Goal: Task Accomplishment & Management: Complete application form

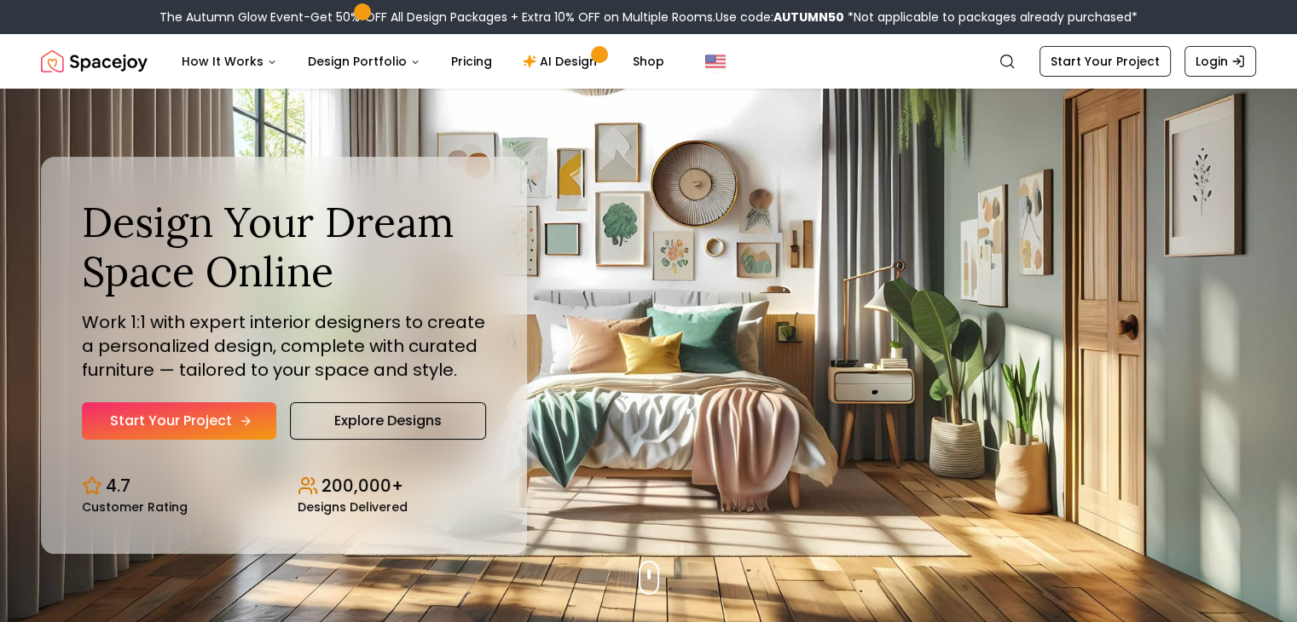
click at [178, 437] on link "Start Your Project" at bounding box center [179, 421] width 194 height 38
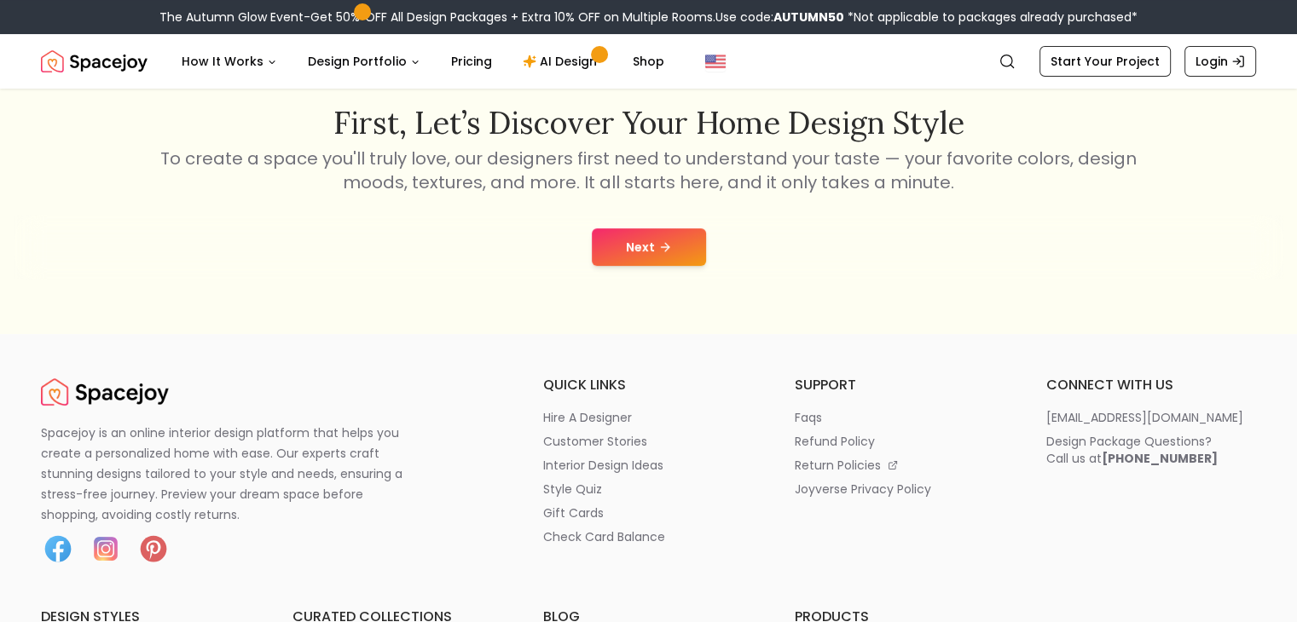
scroll to position [283, 0]
click at [648, 242] on button "Next" at bounding box center [649, 248] width 114 height 38
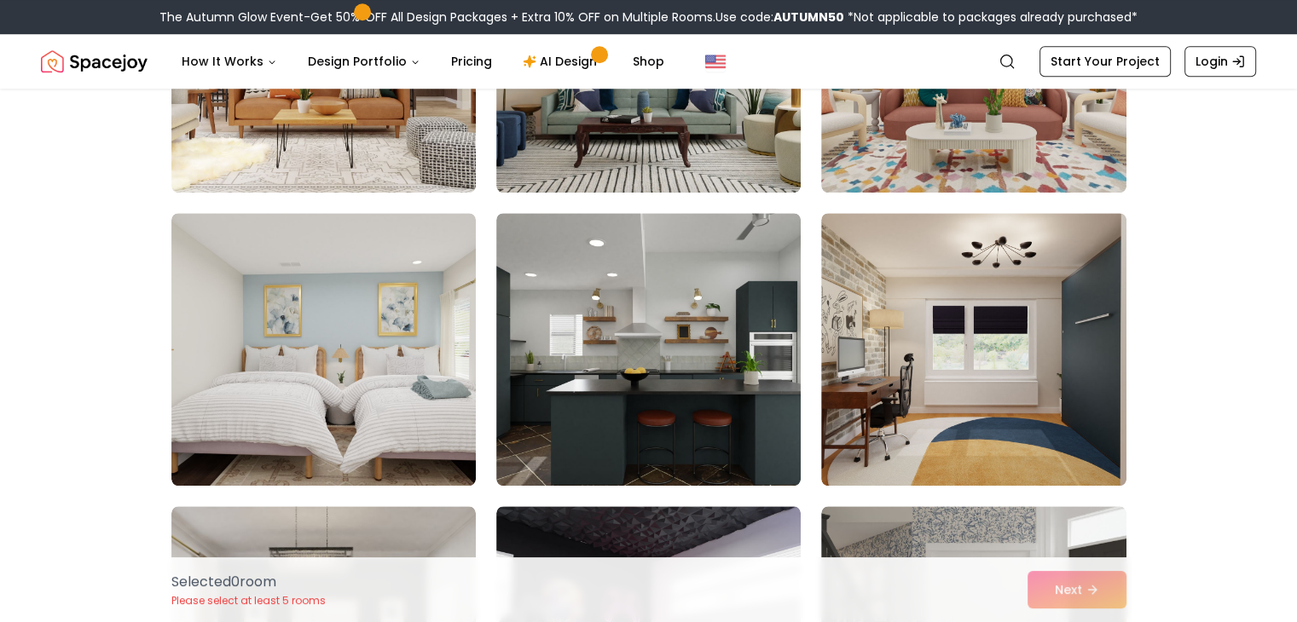
scroll to position [7962, 0]
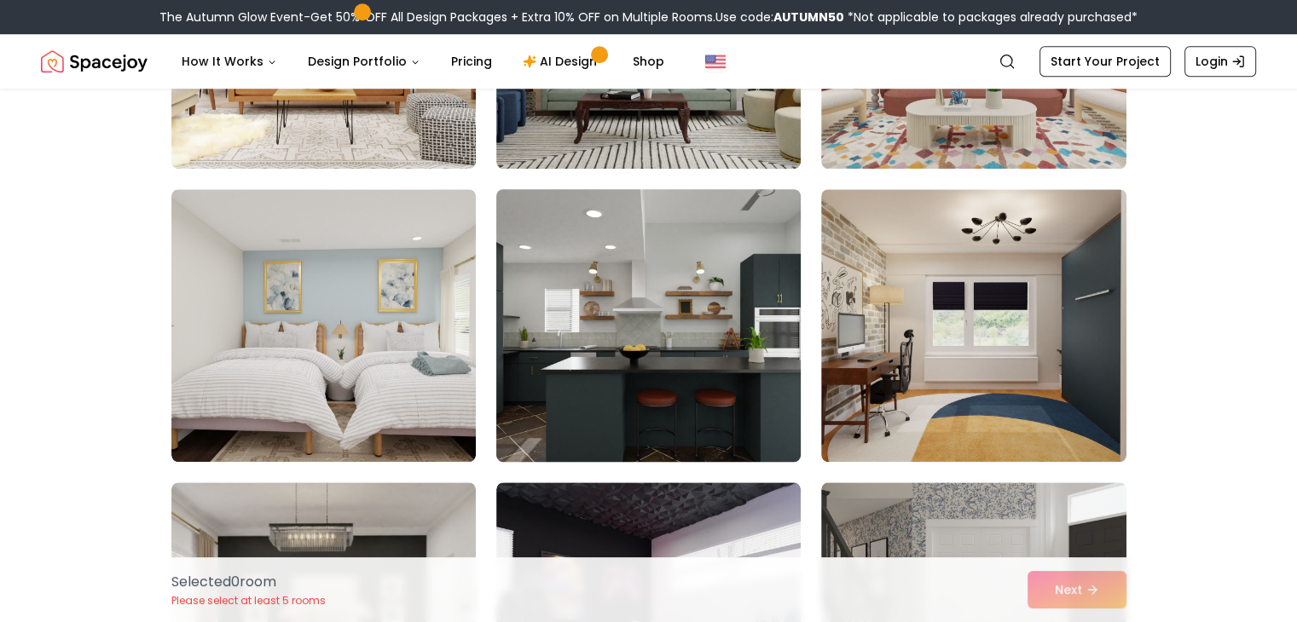
click at [723, 357] on img at bounding box center [649, 325] width 320 height 286
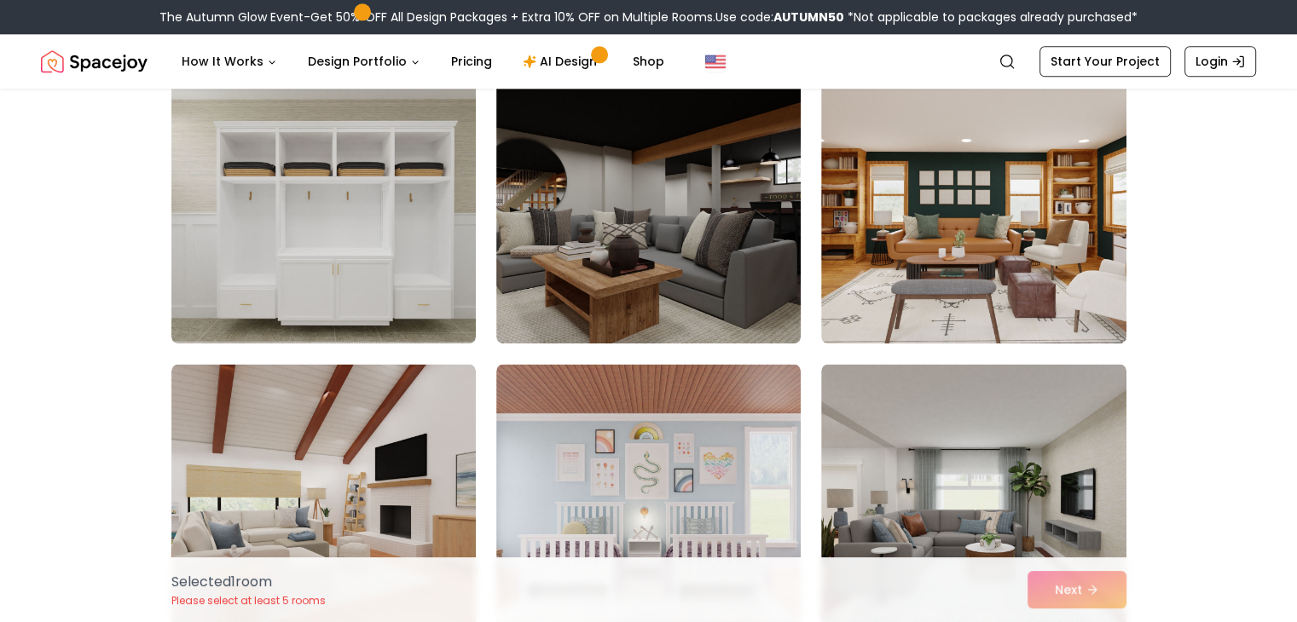
scroll to position [8669, 0]
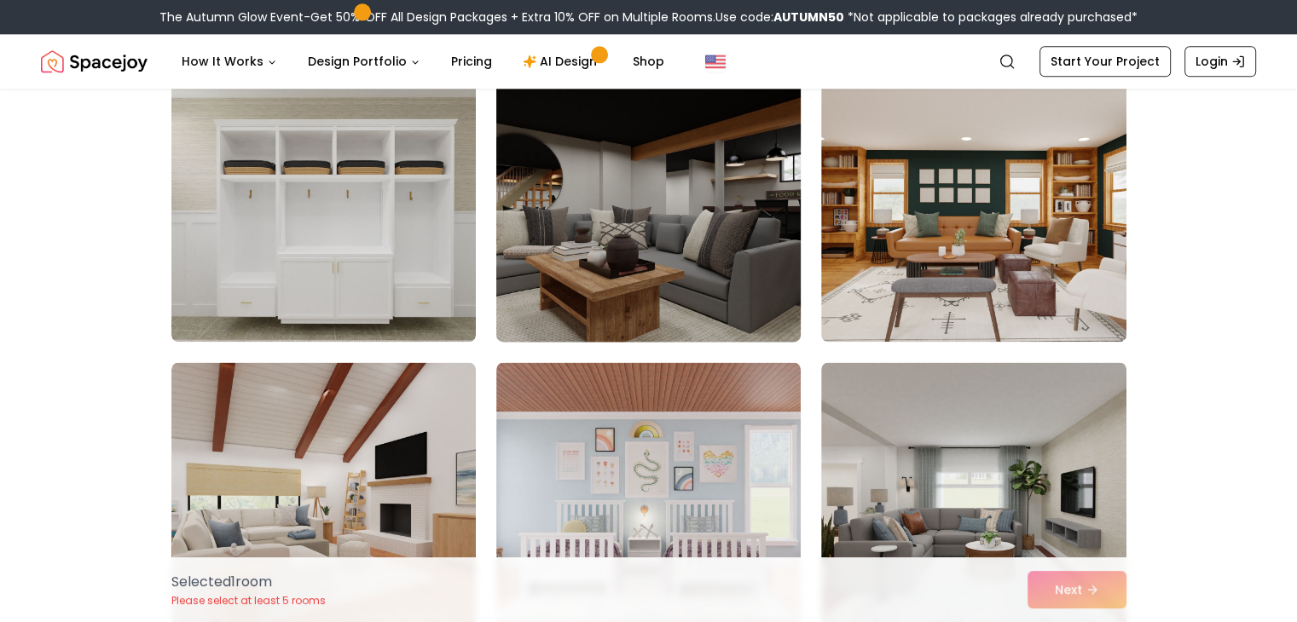
click at [555, 185] on img at bounding box center [649, 205] width 320 height 286
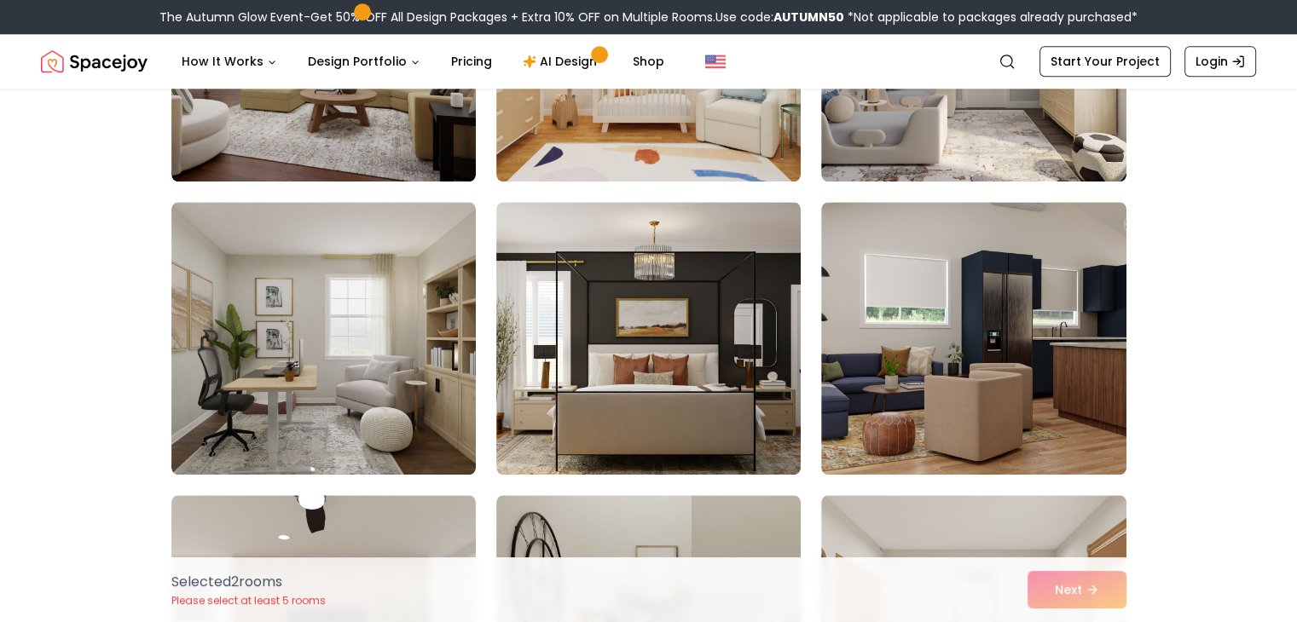
scroll to position [1908, 0]
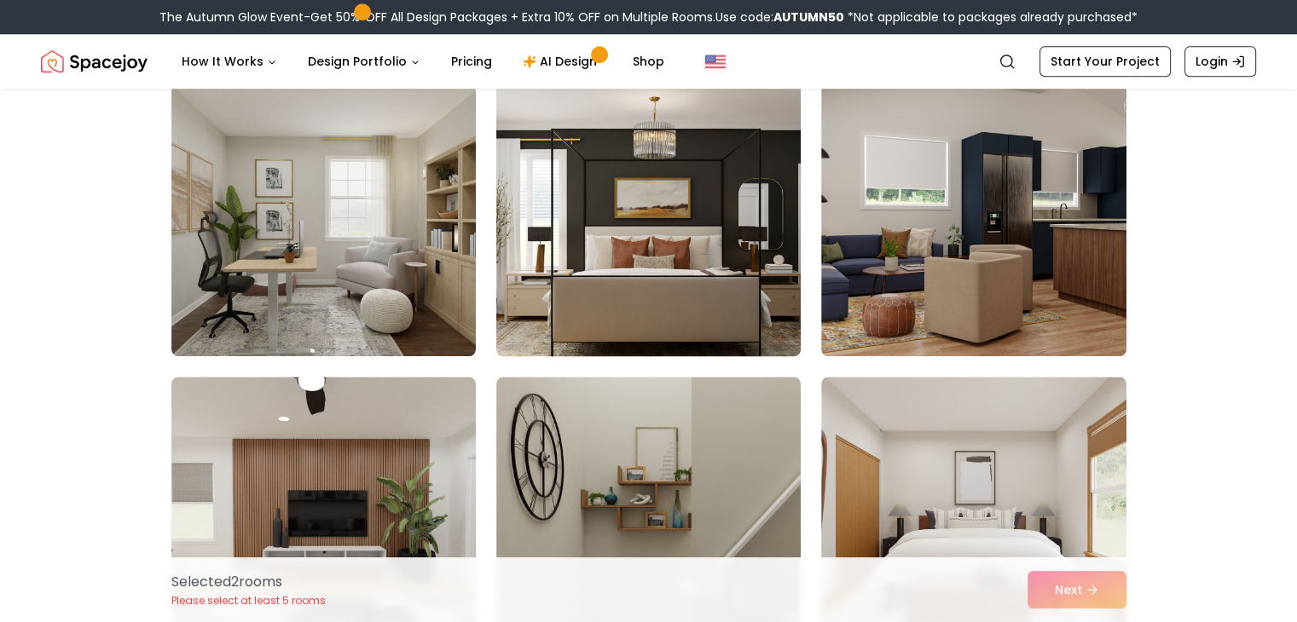
click at [752, 234] on img at bounding box center [649, 220] width 320 height 286
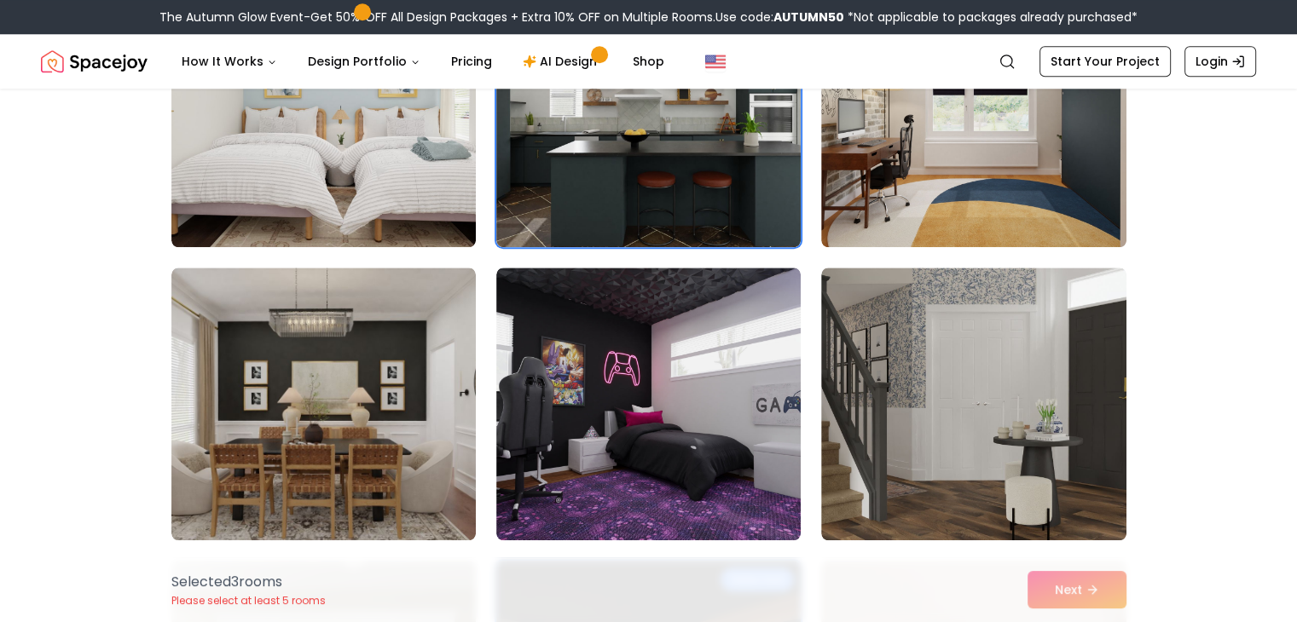
scroll to position [8203, 0]
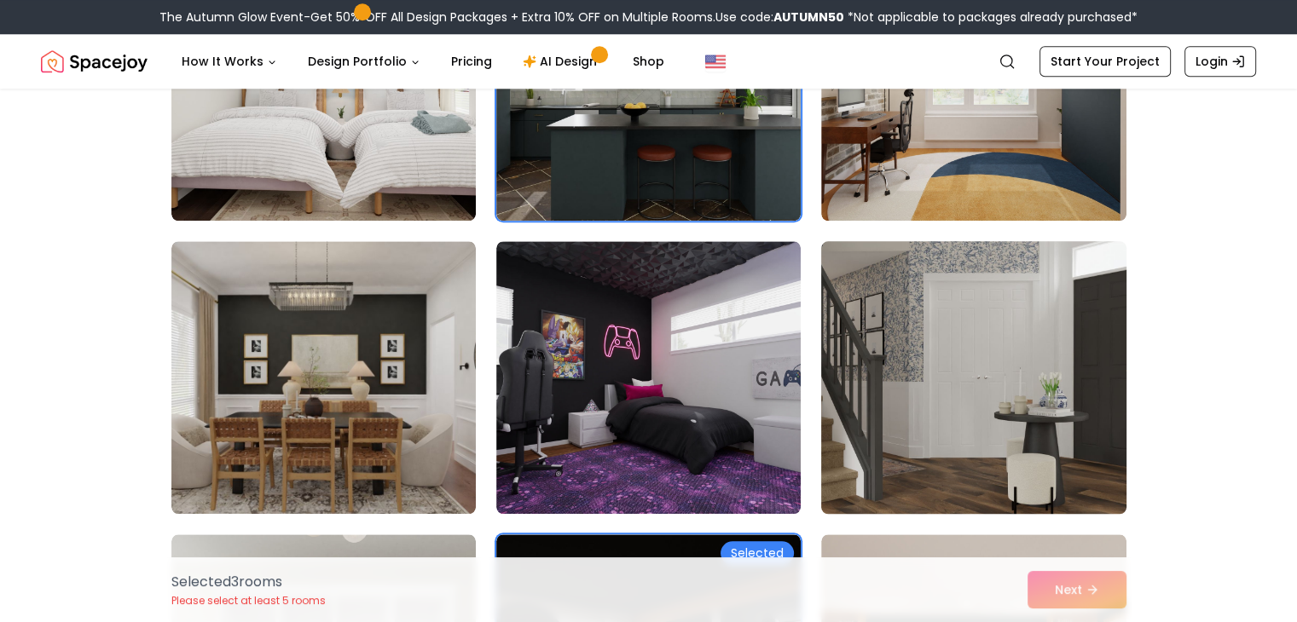
click at [965, 426] on img at bounding box center [973, 377] width 320 height 286
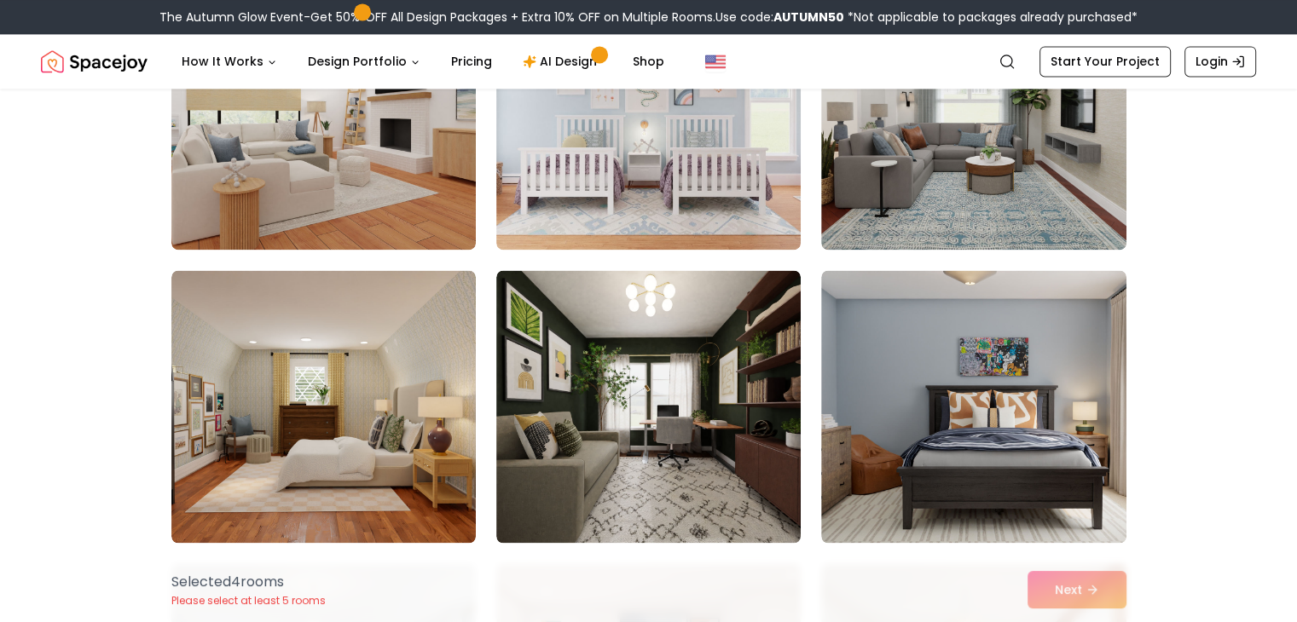
scroll to position [9041, 0]
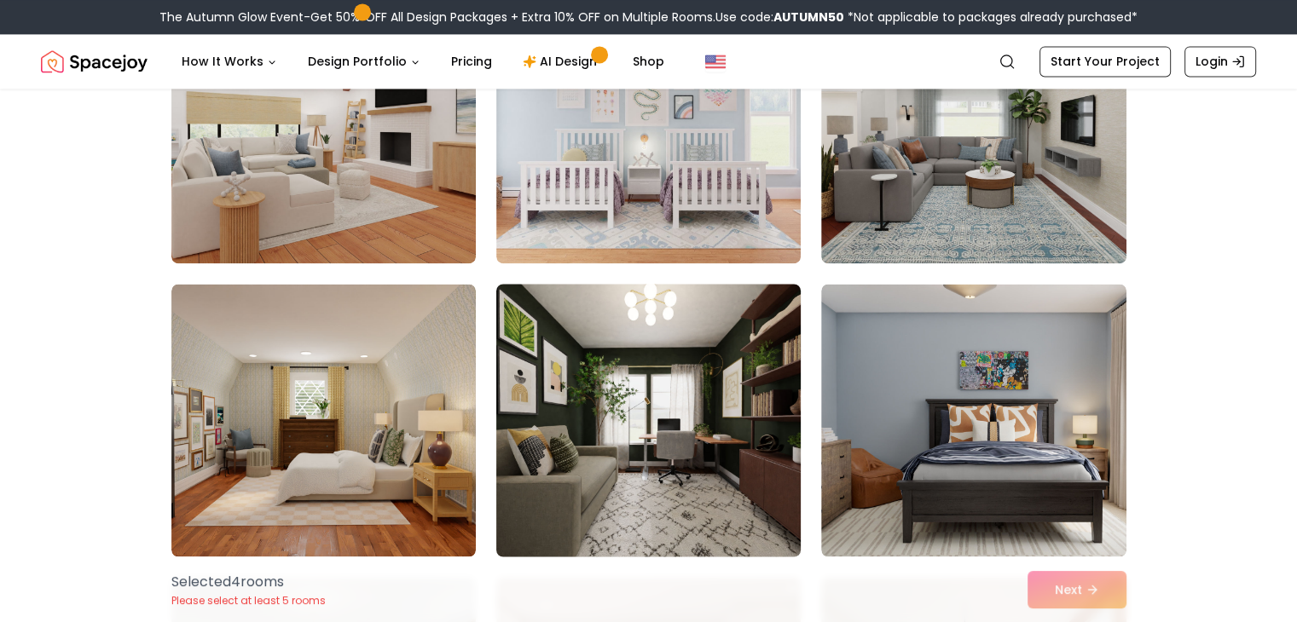
click at [750, 453] on img at bounding box center [649, 420] width 320 height 286
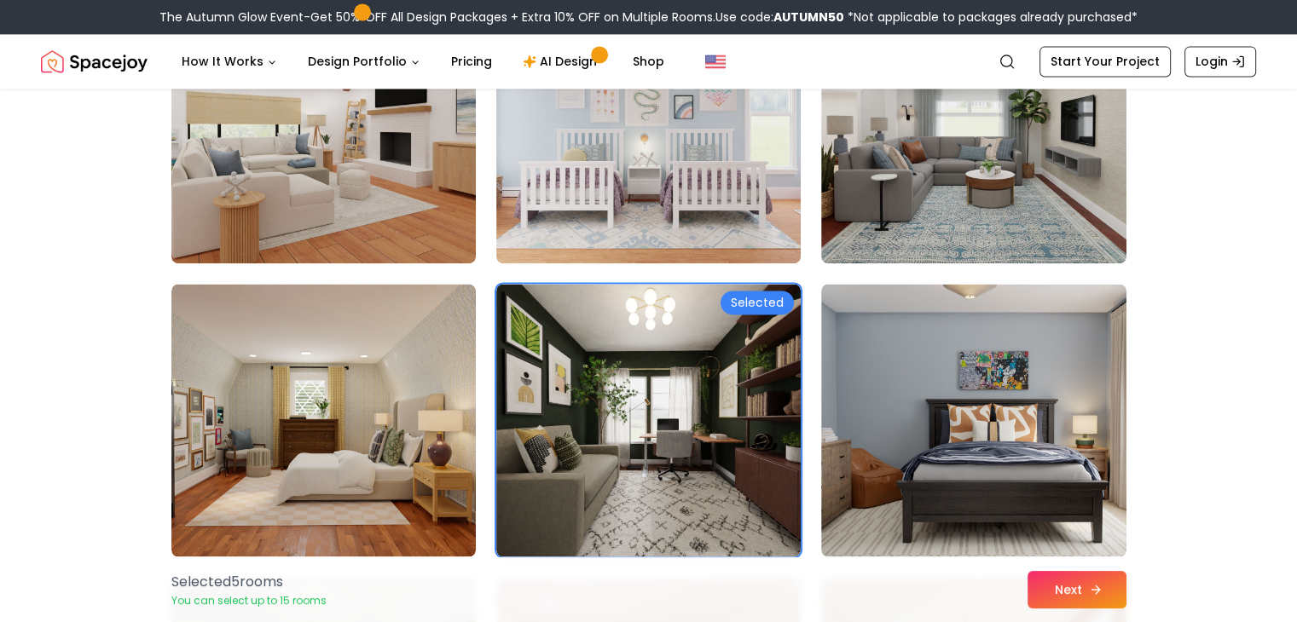
click at [1079, 594] on button "Next" at bounding box center [1076, 590] width 99 height 38
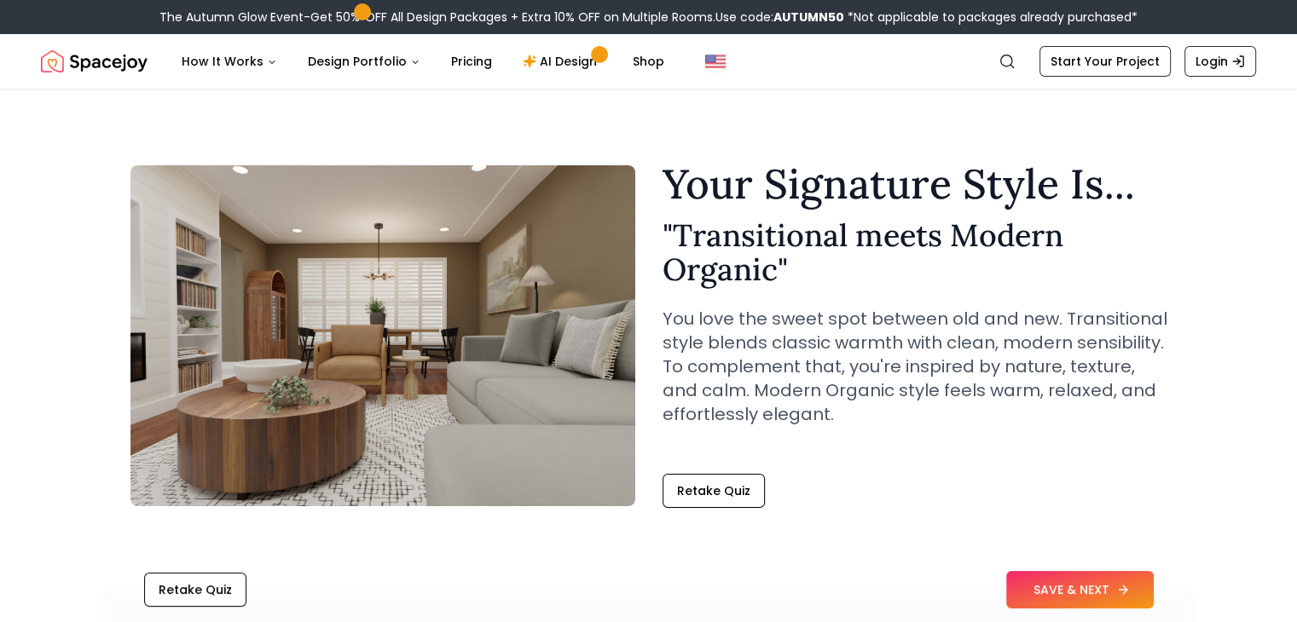
click at [1048, 600] on button "SAVE & NEXT" at bounding box center [1080, 590] width 148 height 38
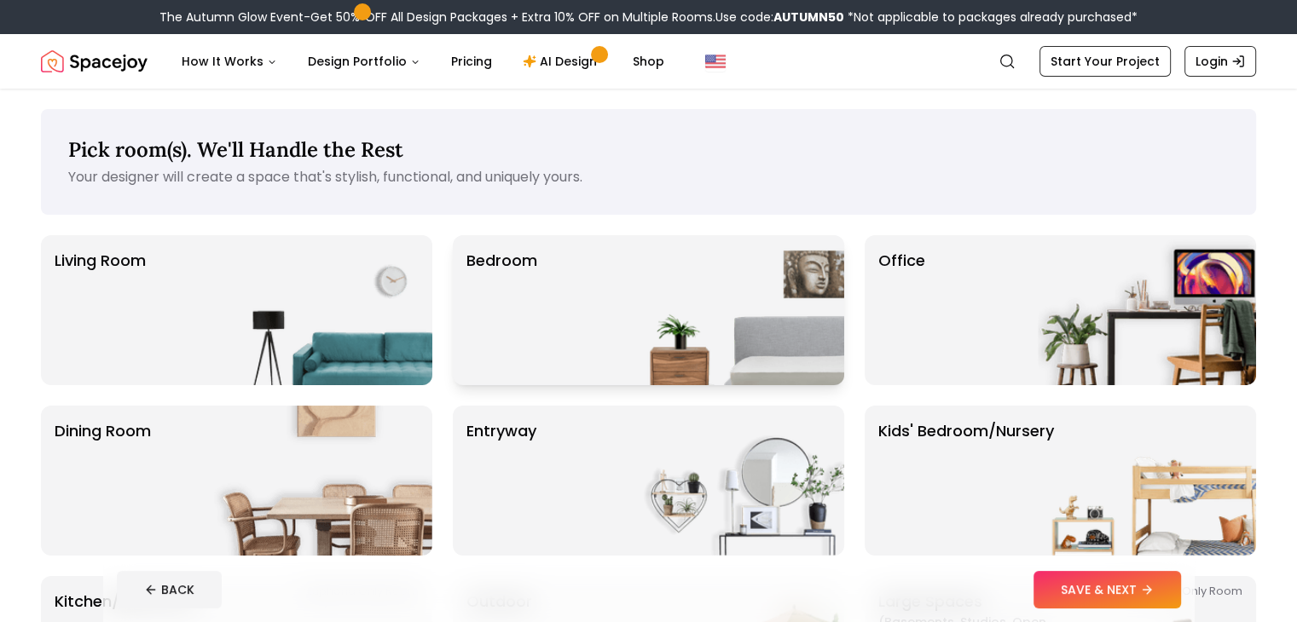
click at [584, 317] on div "Bedroom" at bounding box center [648, 310] width 391 height 150
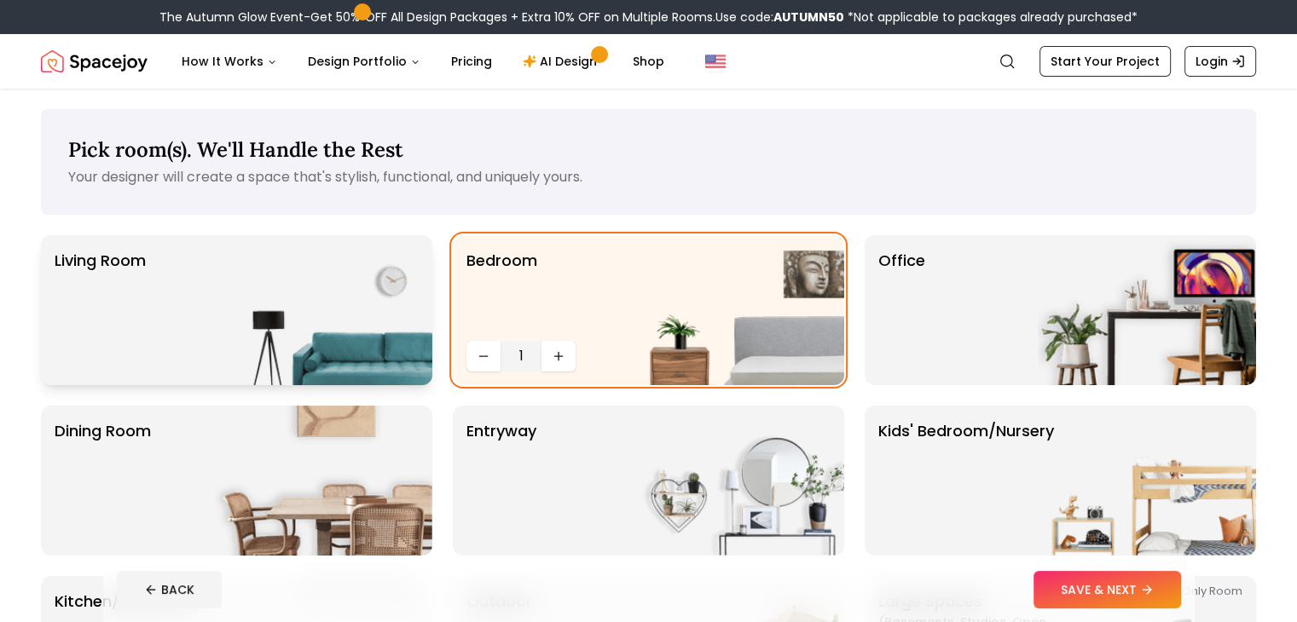
click at [362, 315] on img at bounding box center [323, 310] width 218 height 150
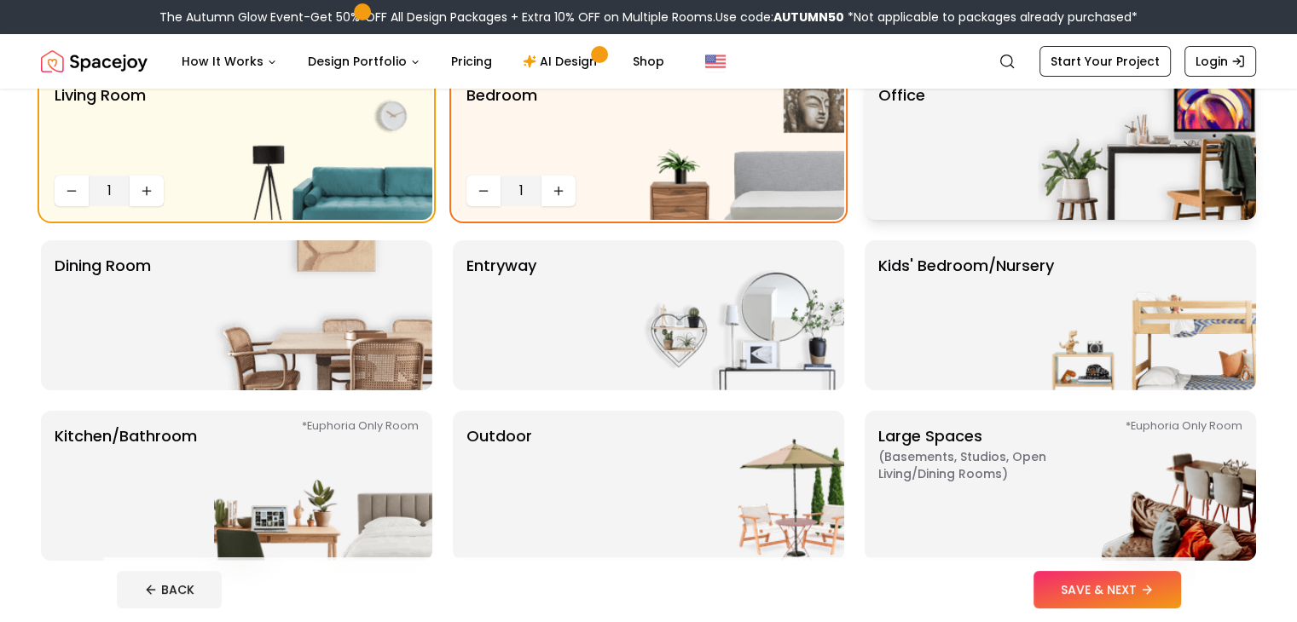
scroll to position [171, 0]
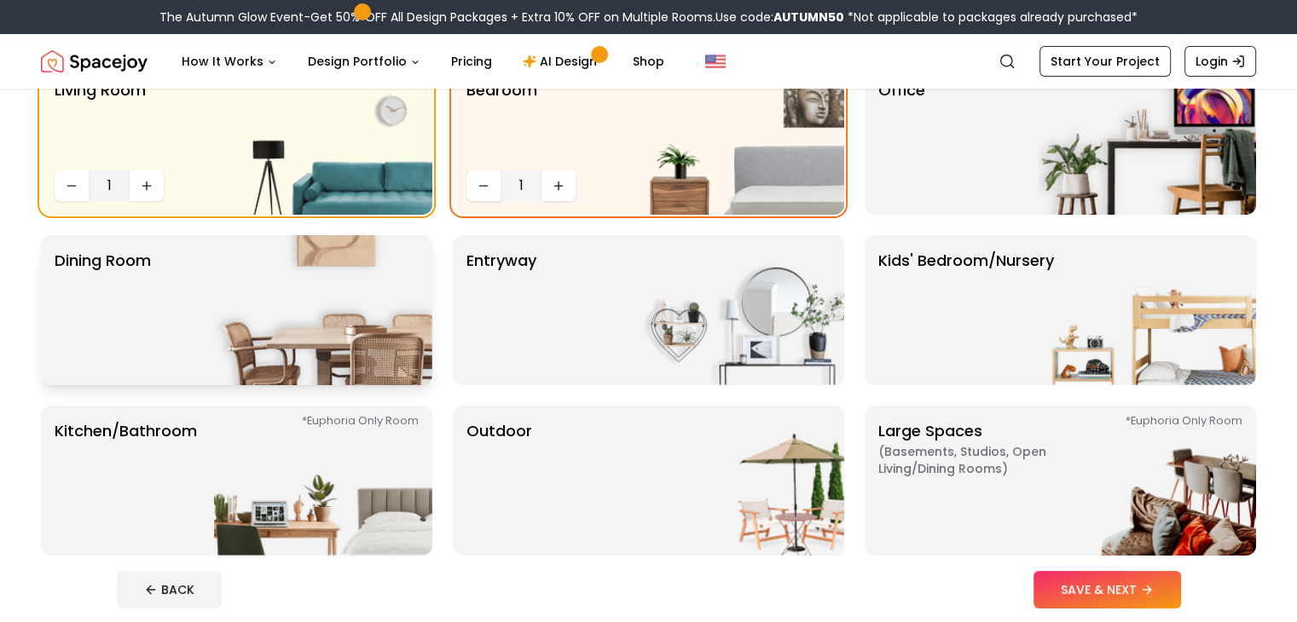
click at [269, 338] on img at bounding box center [323, 310] width 218 height 150
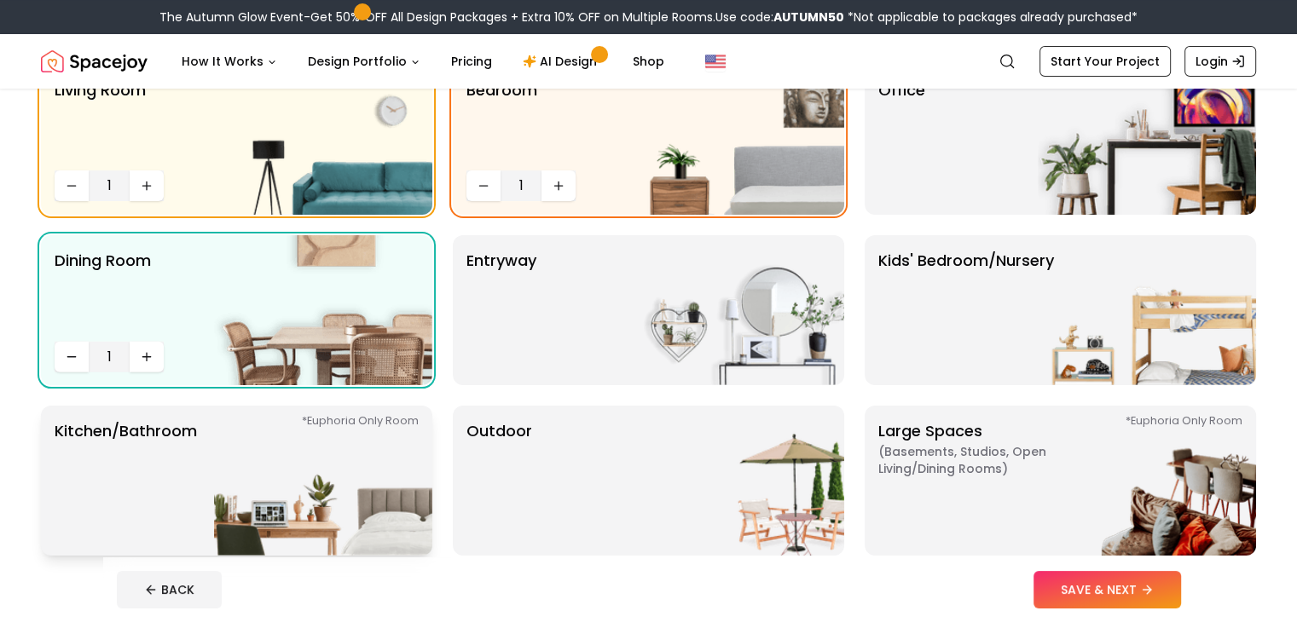
click at [304, 500] on img at bounding box center [323, 481] width 218 height 150
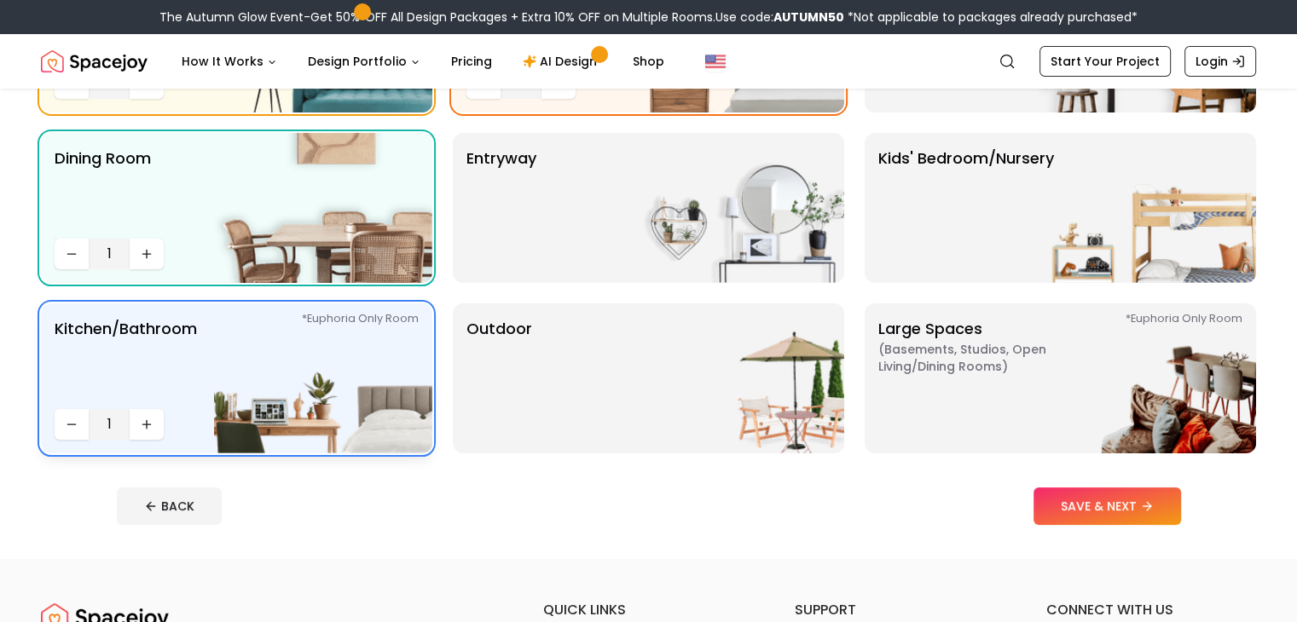
scroll to position [312, 0]
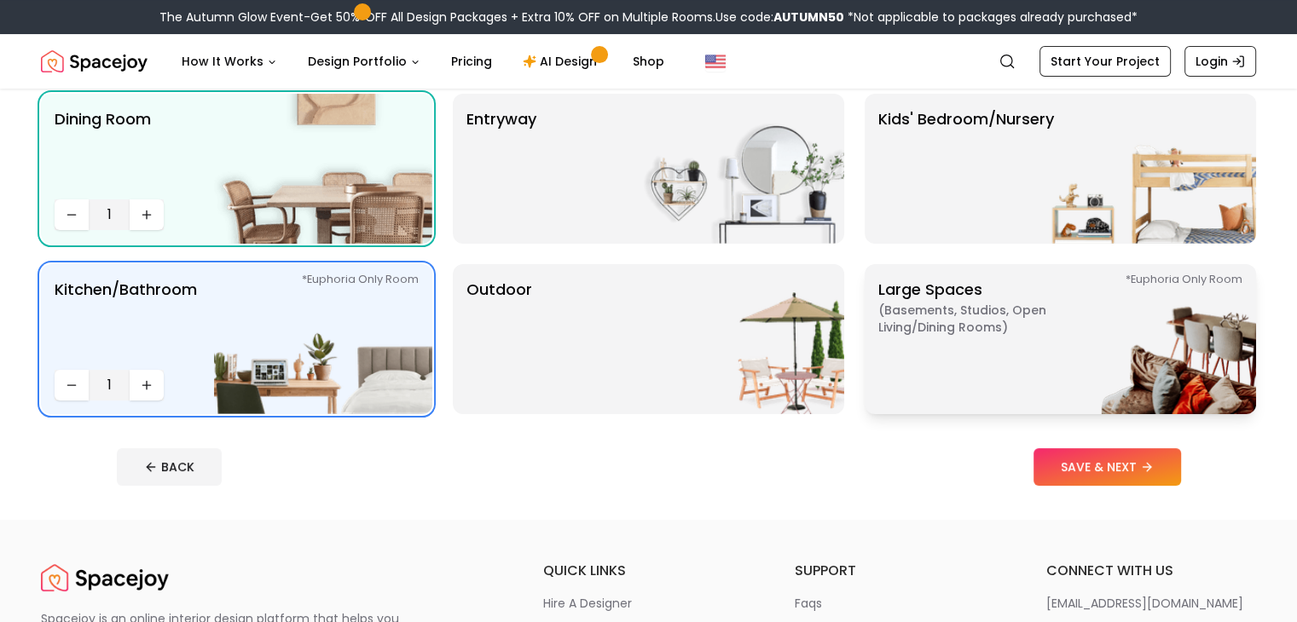
click at [1056, 367] on img at bounding box center [1147, 339] width 218 height 150
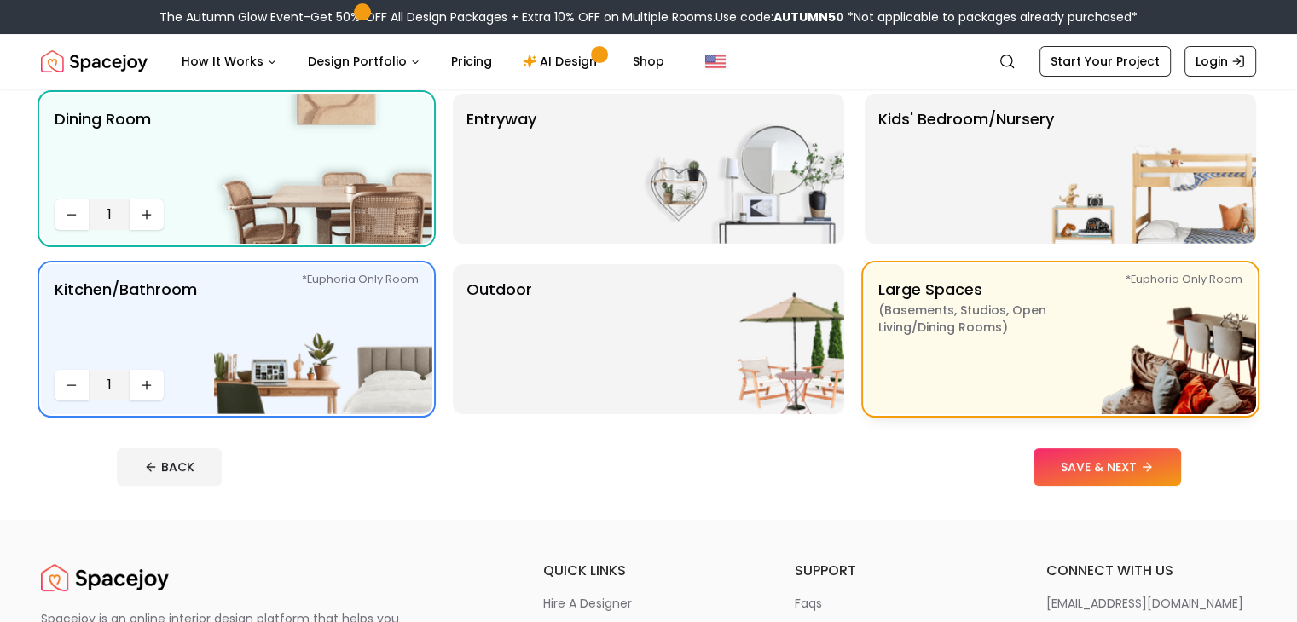
click at [1056, 367] on img at bounding box center [1147, 339] width 218 height 150
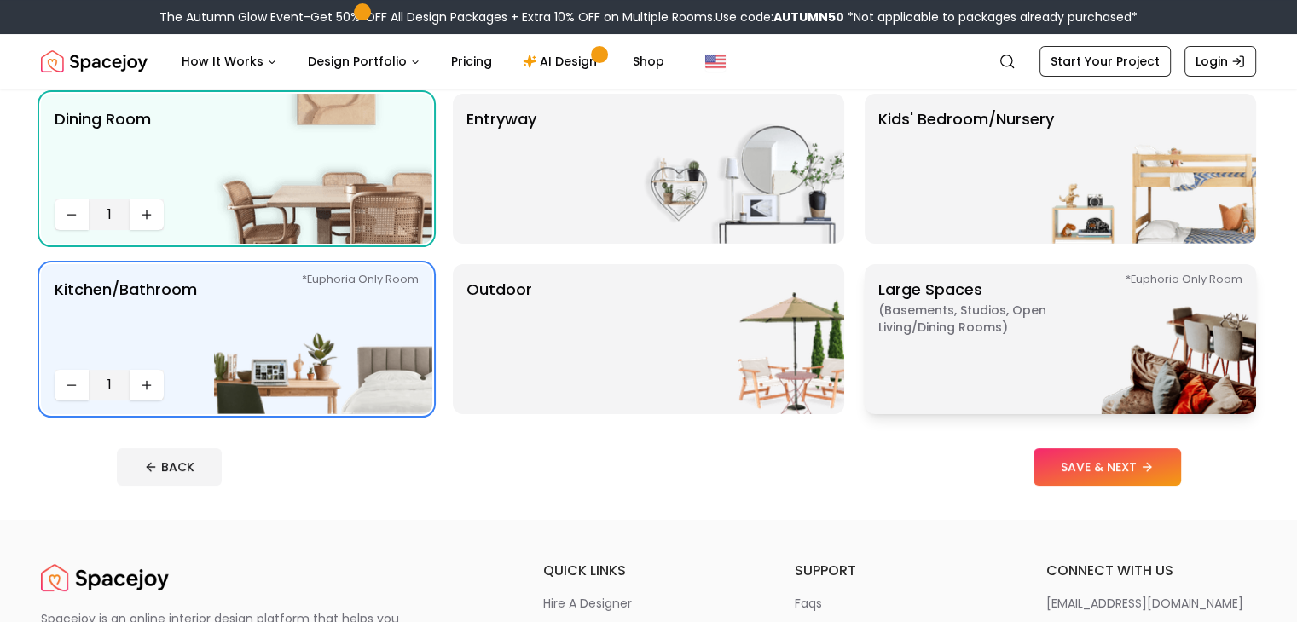
click at [1056, 367] on img at bounding box center [1147, 339] width 218 height 150
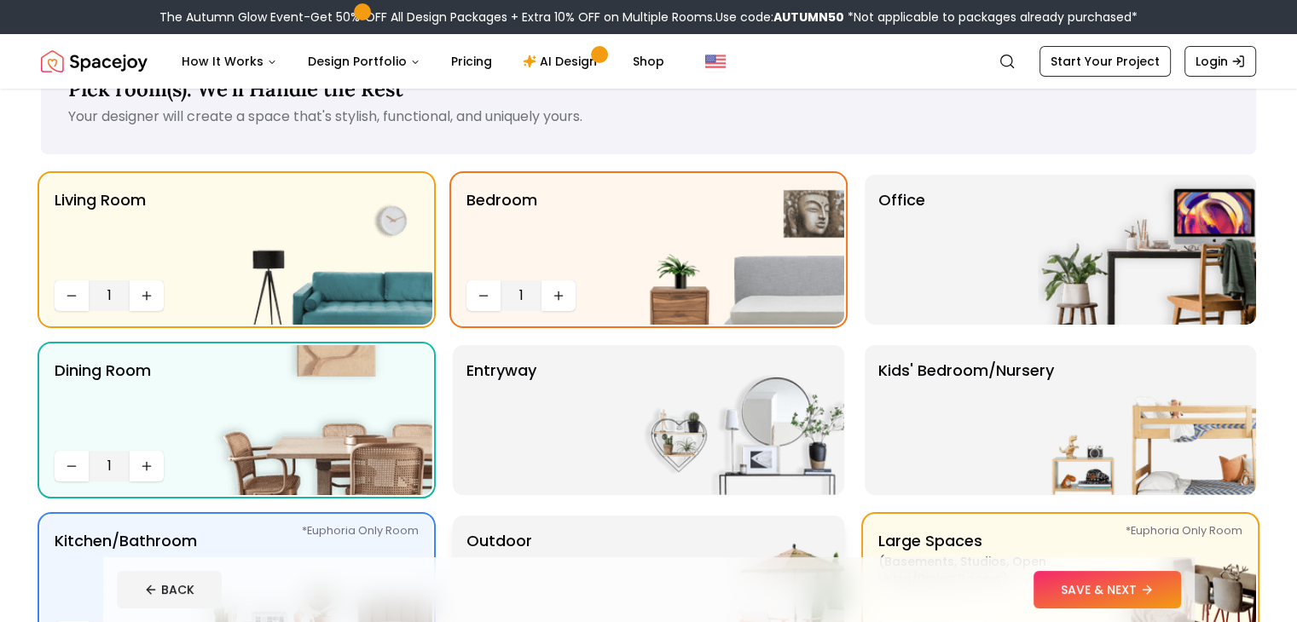
scroll to position [0, 0]
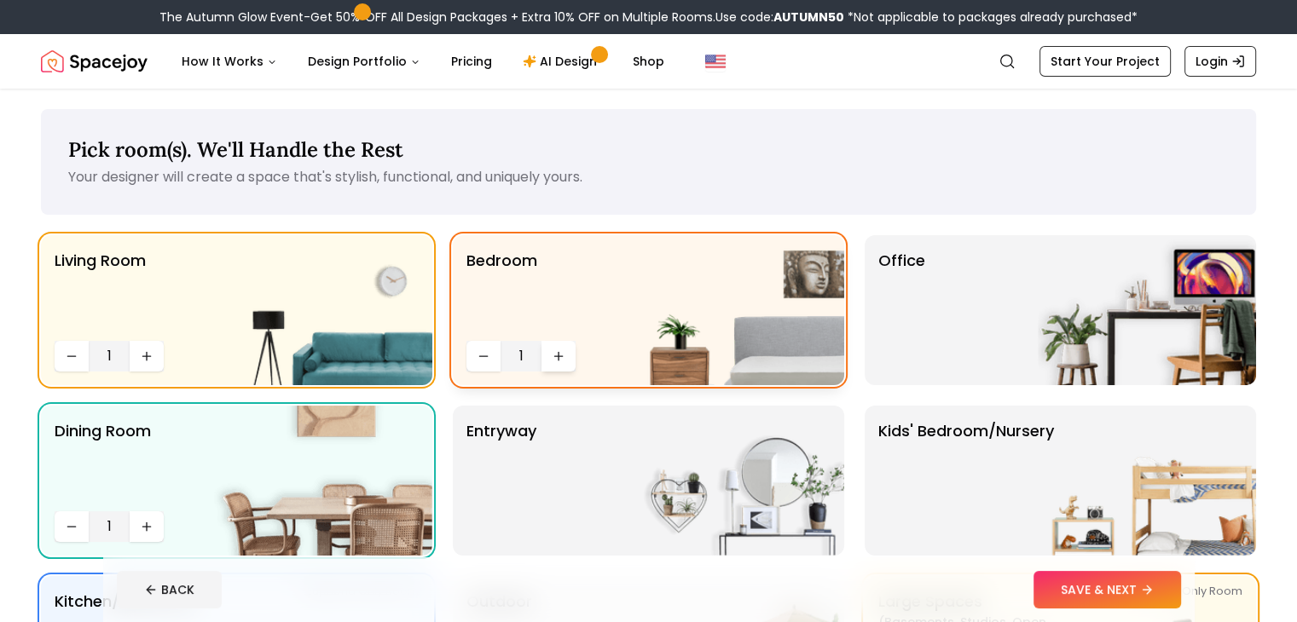
click at [558, 364] on button "Increase quantity" at bounding box center [558, 356] width 34 height 31
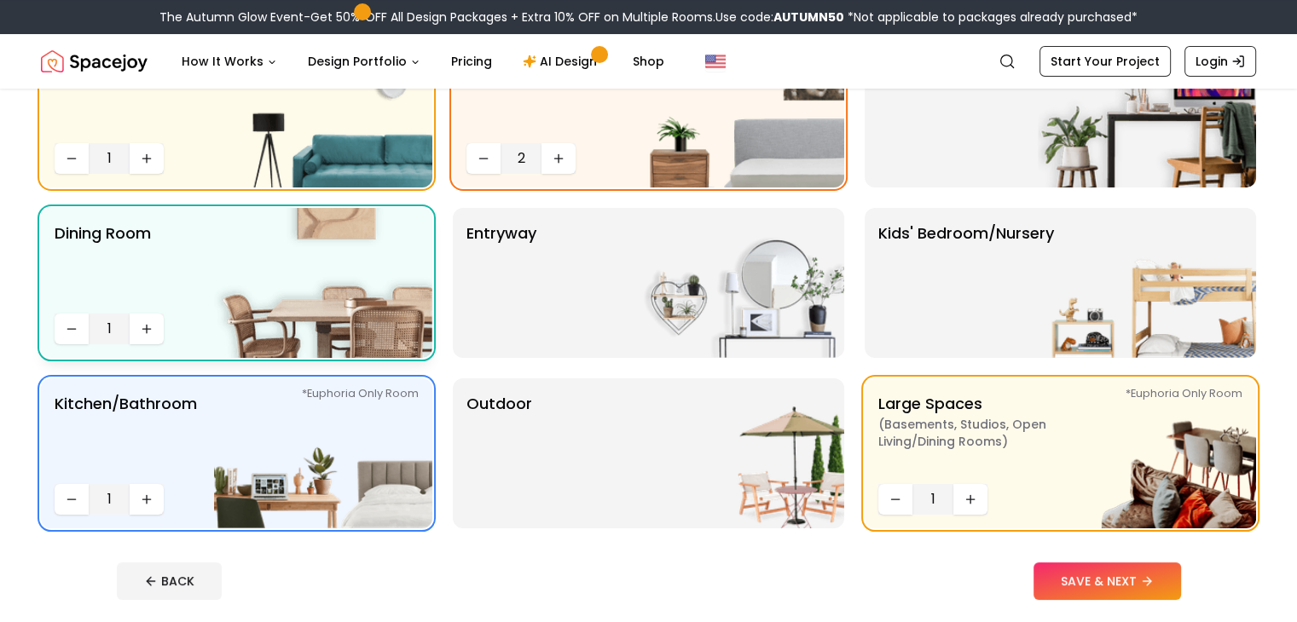
scroll to position [200, 0]
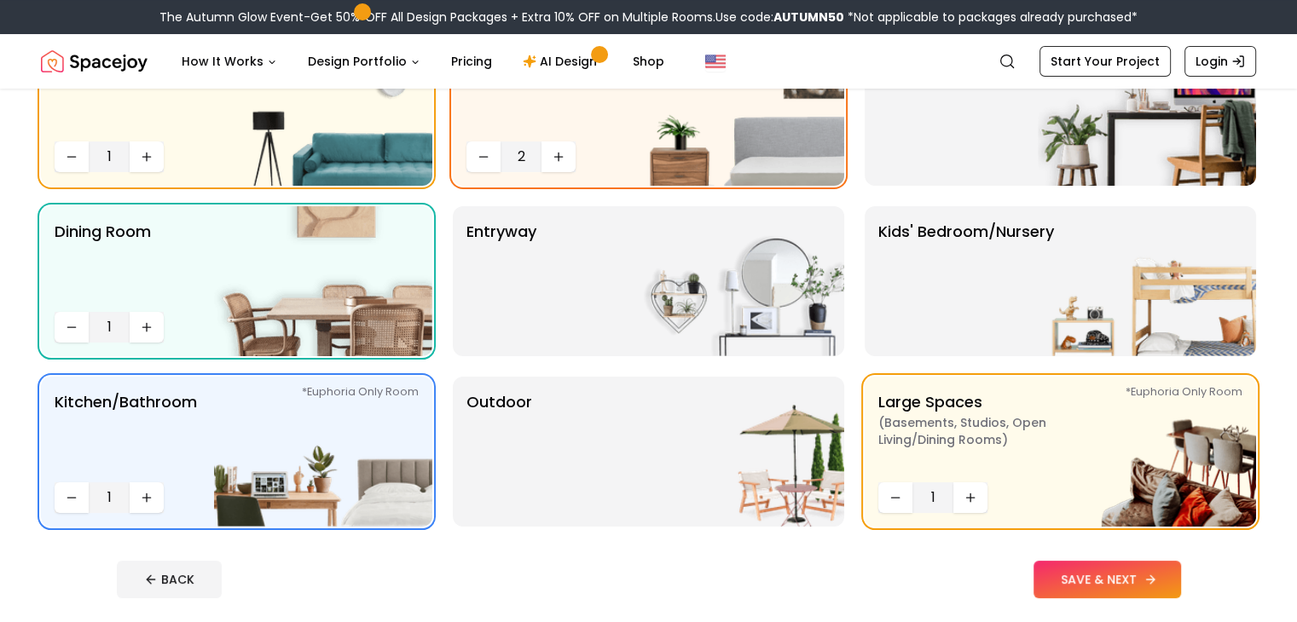
click at [1123, 570] on button "SAVE & NEXT" at bounding box center [1107, 580] width 148 height 38
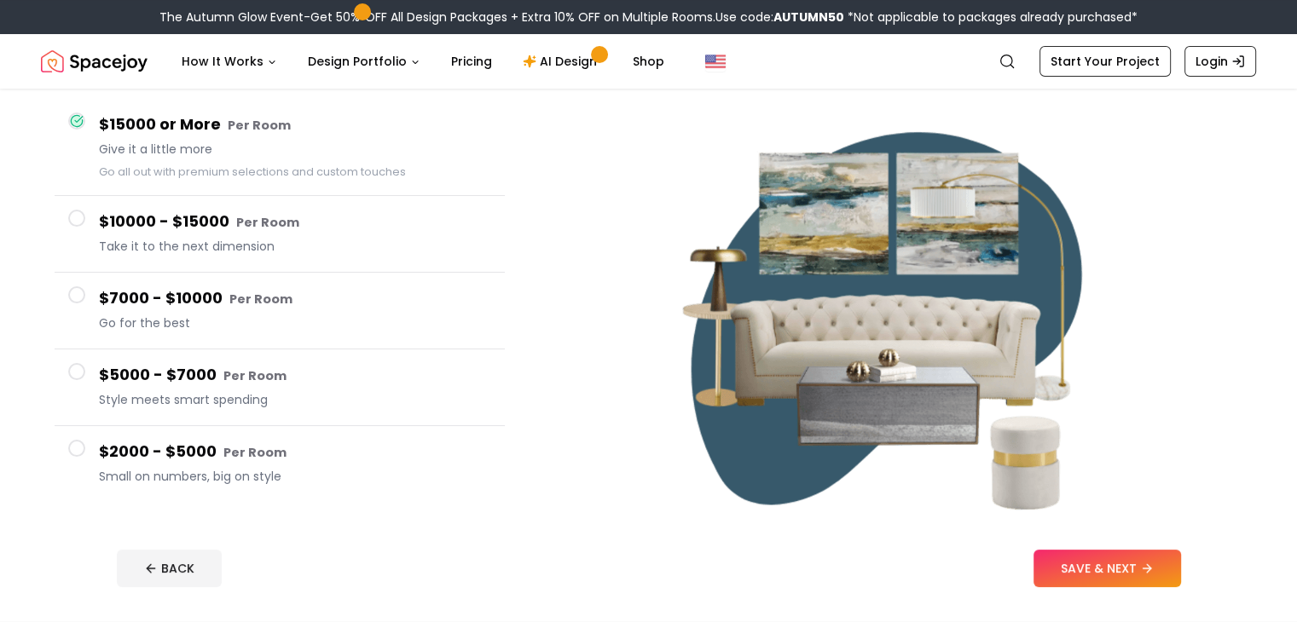
scroll to position [150, 0]
click at [205, 454] on h4 "$2000 - $5000 Per Room" at bounding box center [295, 452] width 392 height 25
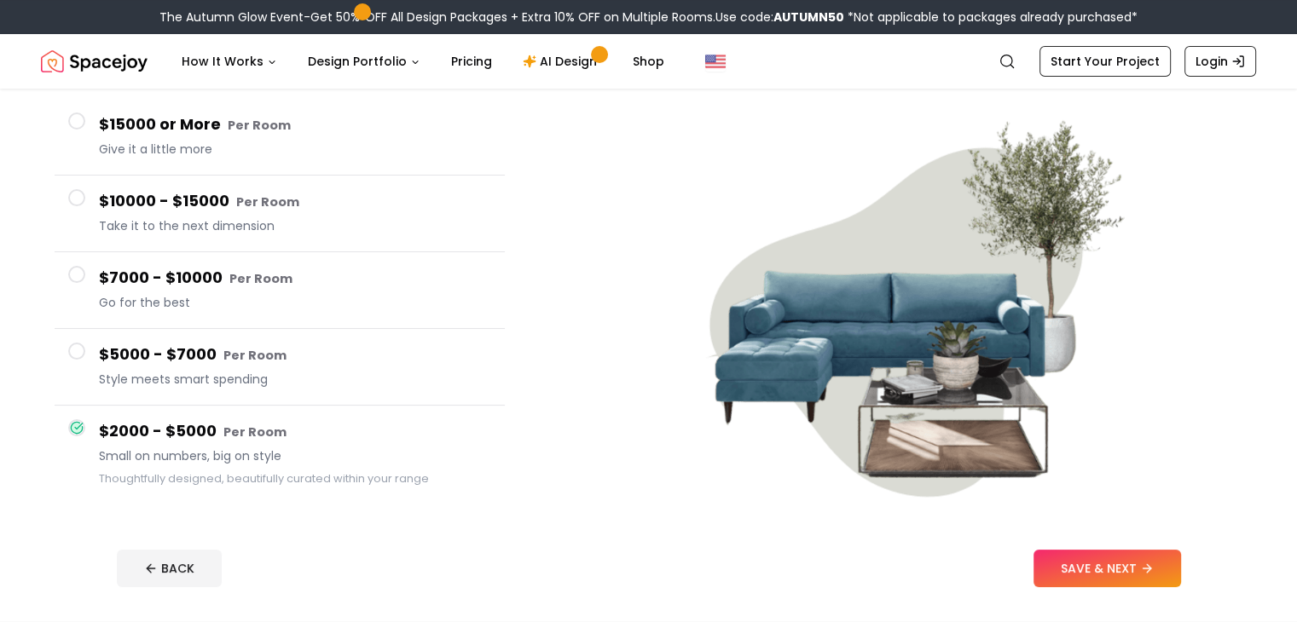
click at [267, 347] on small "Per Room" at bounding box center [254, 355] width 63 height 17
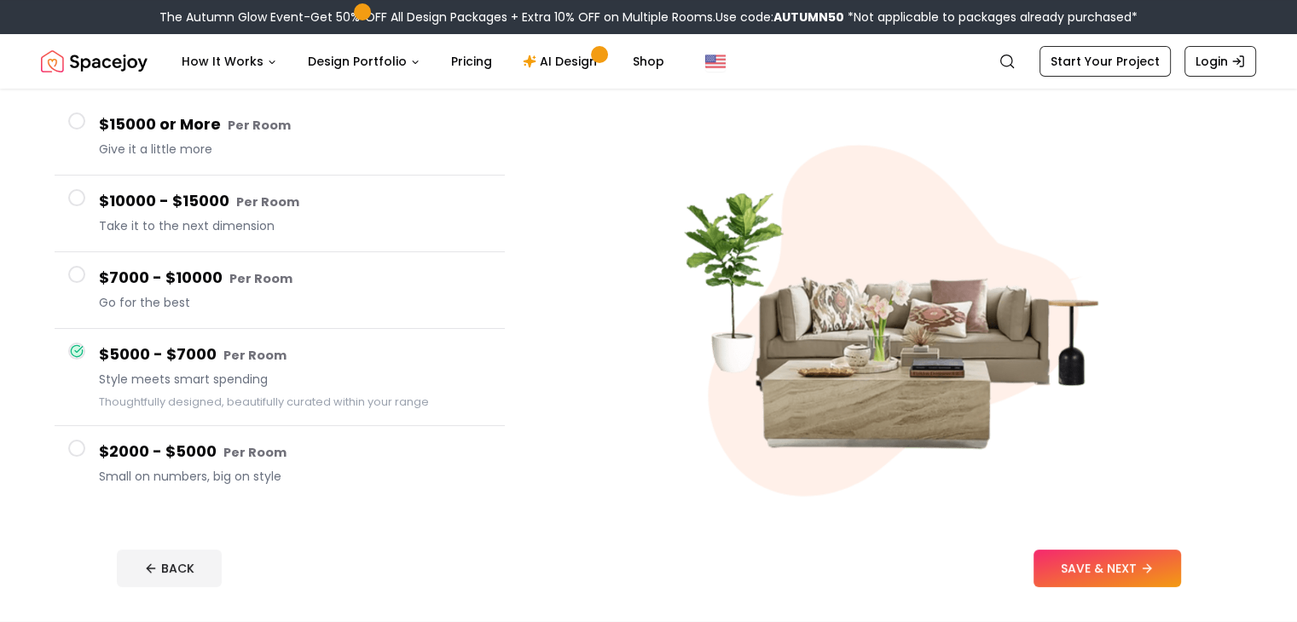
click at [222, 263] on button "$7000 - $10000 Per Room Go for the best" at bounding box center [280, 290] width 450 height 77
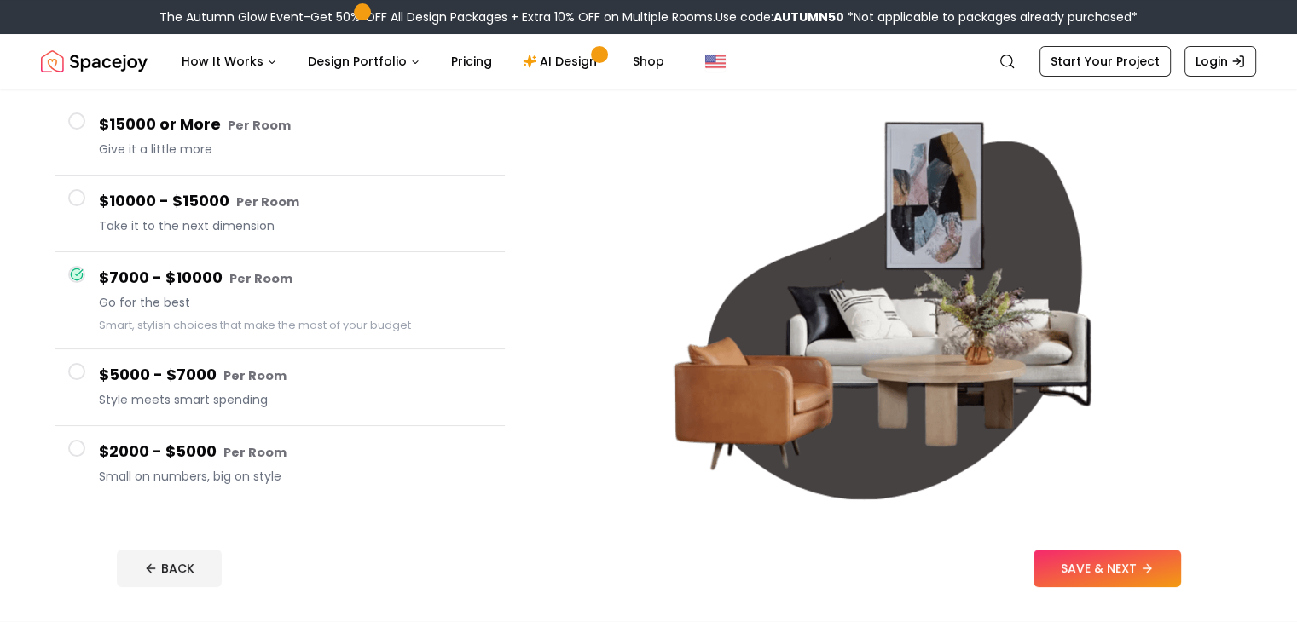
click at [215, 223] on span "Take it to the next dimension" at bounding box center [295, 225] width 392 height 17
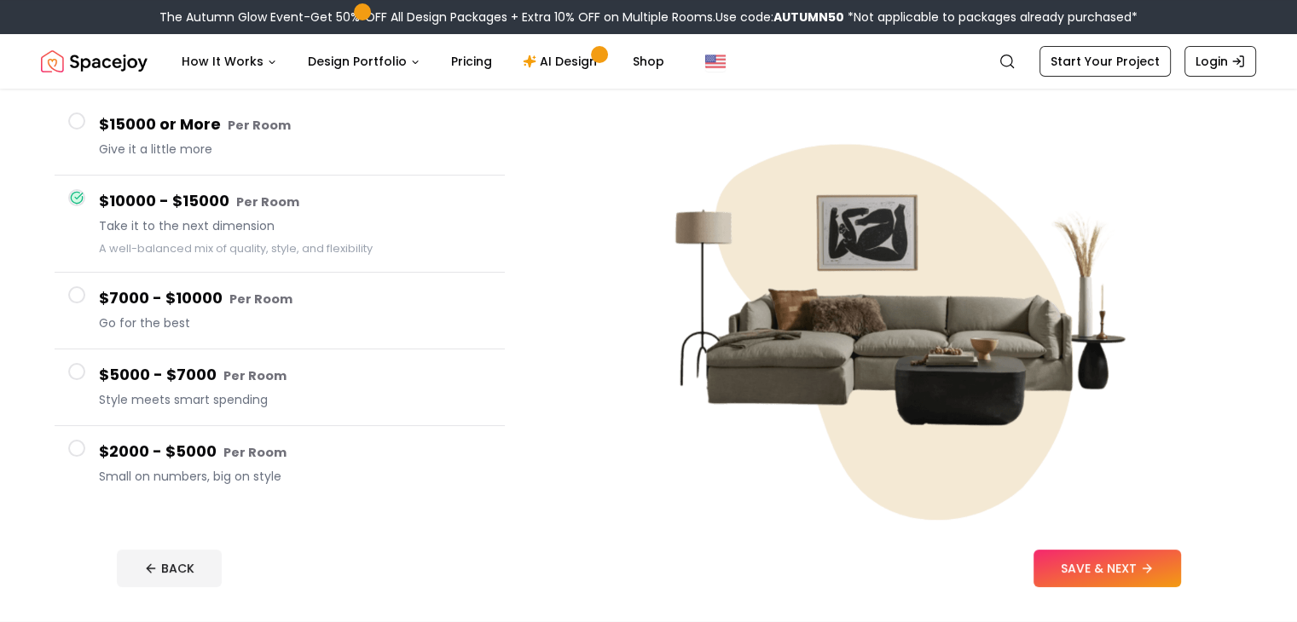
click at [208, 159] on div "$15000 or More Per Room Give it a little more" at bounding box center [295, 137] width 392 height 49
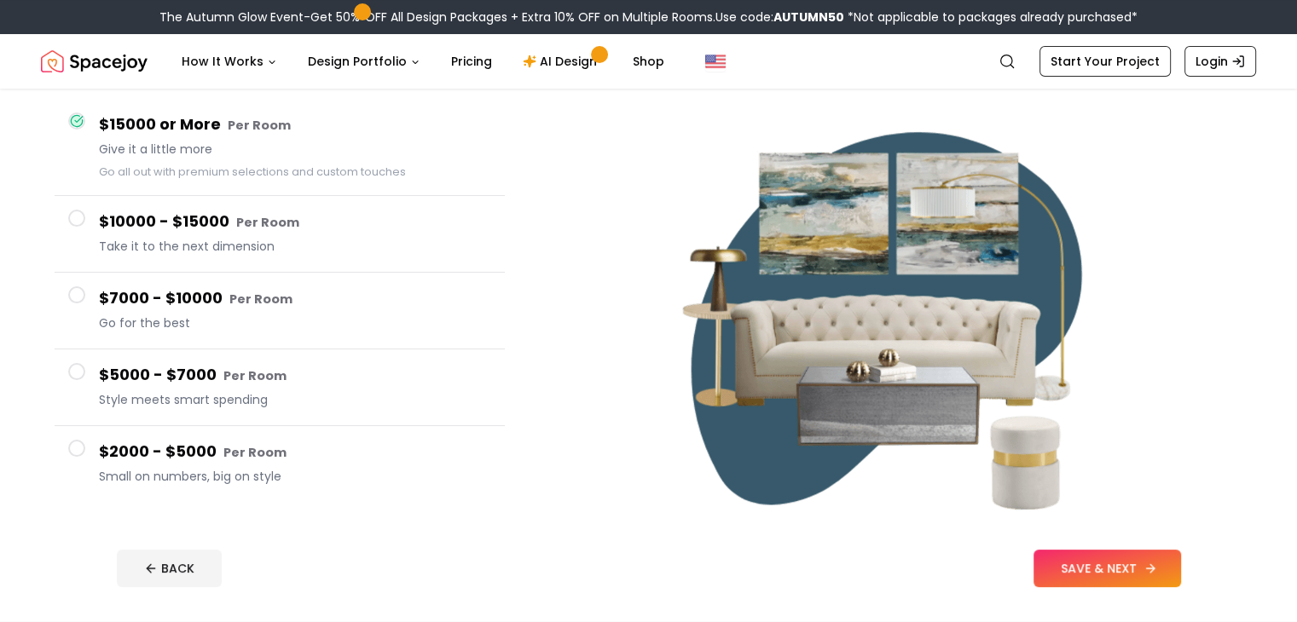
click at [1165, 561] on button "SAVE & NEXT" at bounding box center [1107, 569] width 148 height 38
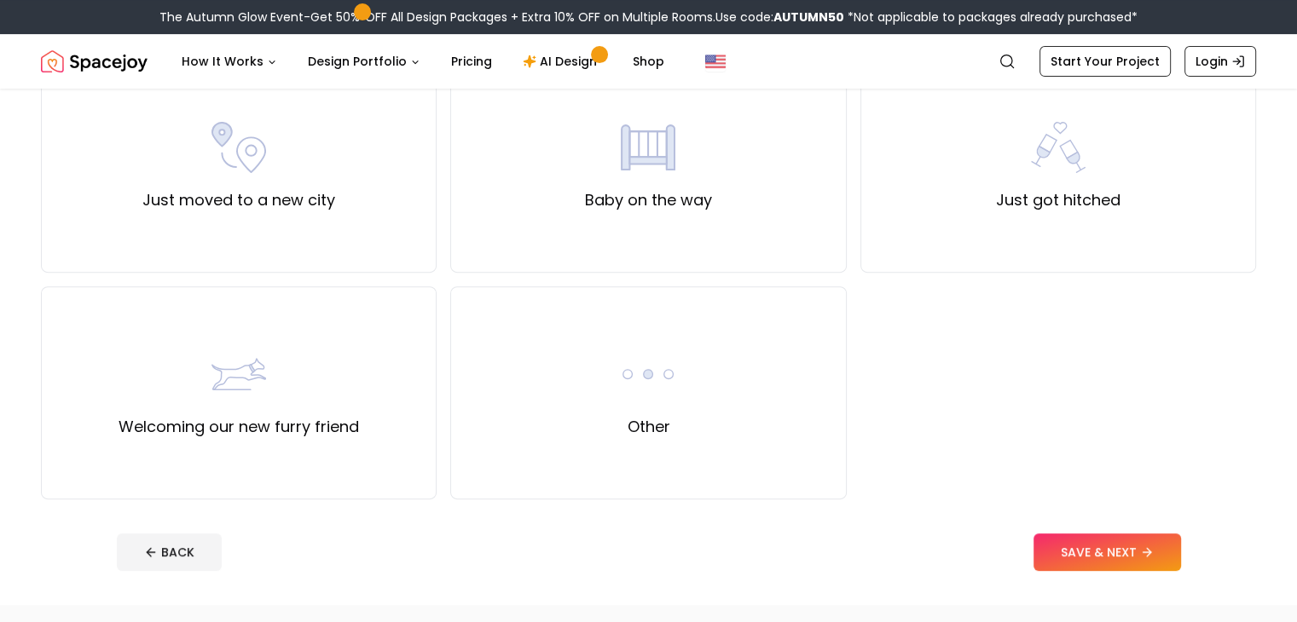
scroll to position [630, 0]
click at [273, 193] on label "Just moved to a new city" at bounding box center [238, 200] width 193 height 24
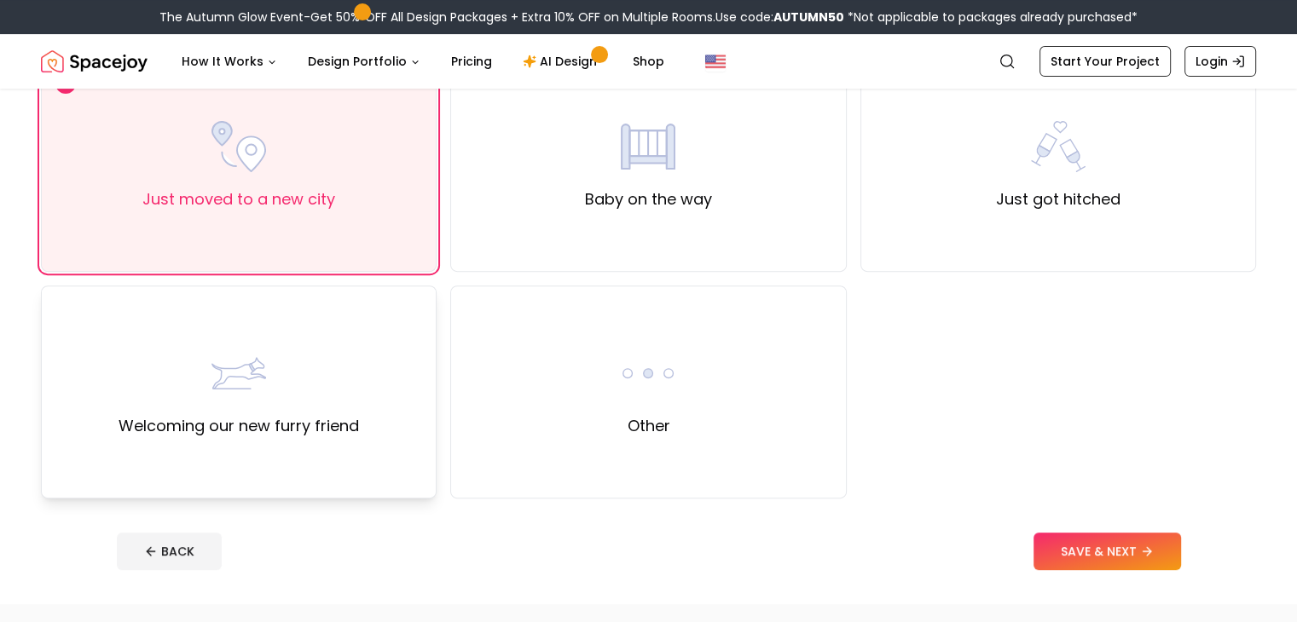
click at [347, 327] on div "Welcoming our new furry friend" at bounding box center [239, 392] width 396 height 213
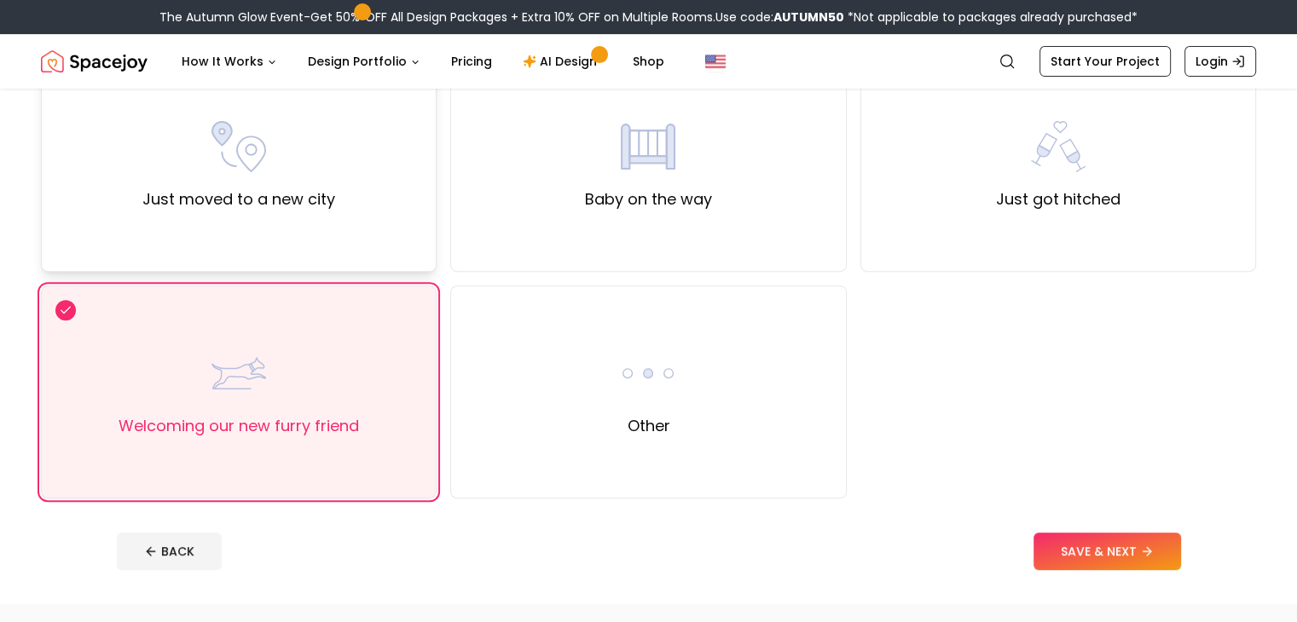
drag, startPoint x: 348, startPoint y: 239, endPoint x: 344, endPoint y: 224, distance: 14.9
click at [344, 224] on div "Just moved to a new city" at bounding box center [239, 165] width 396 height 213
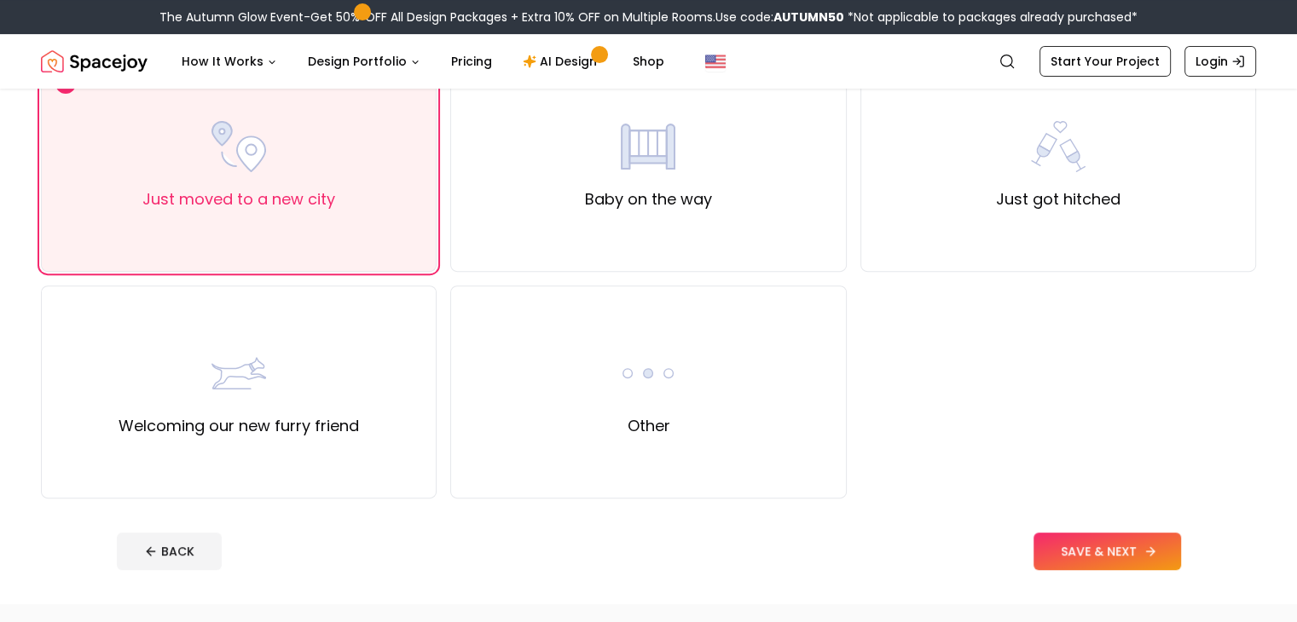
click at [1136, 547] on button "SAVE & NEXT" at bounding box center [1107, 552] width 148 height 38
